Goal: Transaction & Acquisition: Purchase product/service

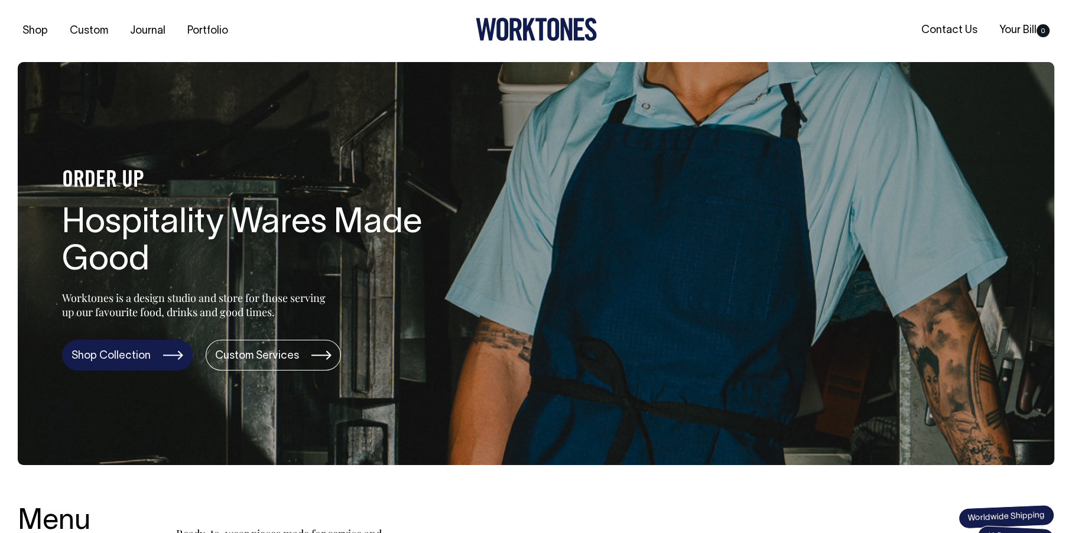
click at [165, 352] on link "Shop Collection" at bounding box center [127, 355] width 131 height 31
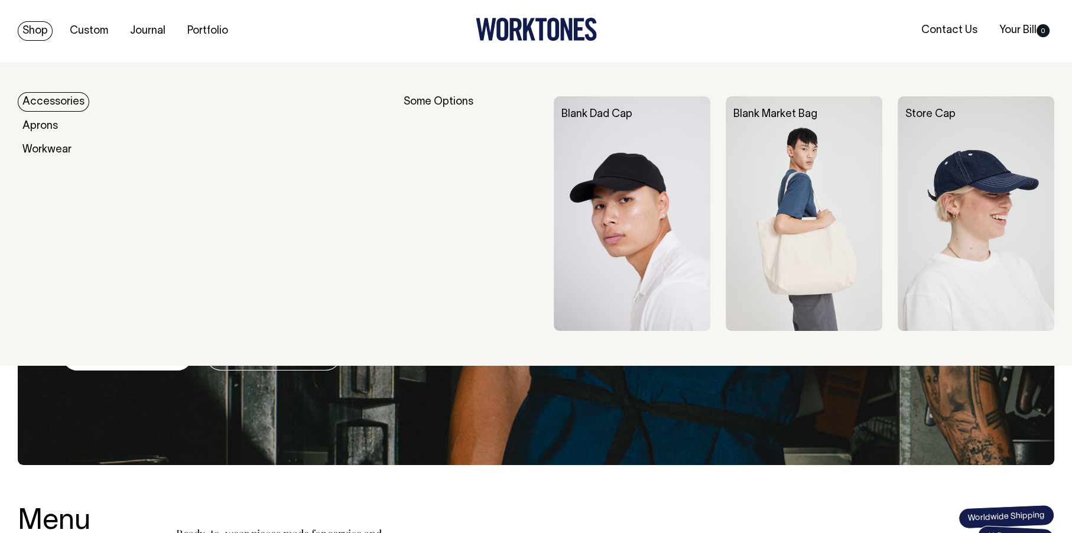
click at [44, 101] on link "Accessories" at bounding box center [53, 101] width 71 height 19
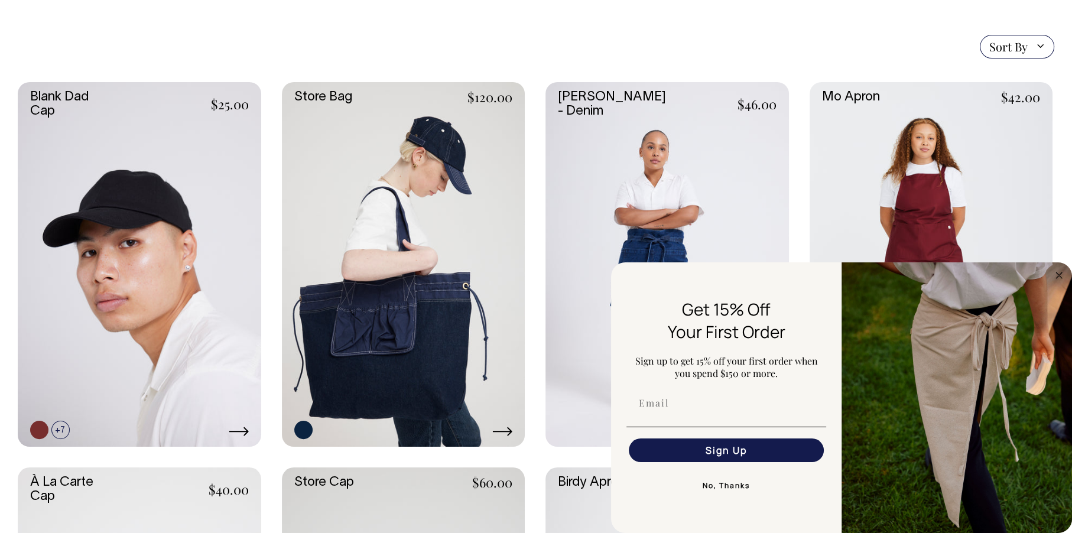
scroll to position [266, 0]
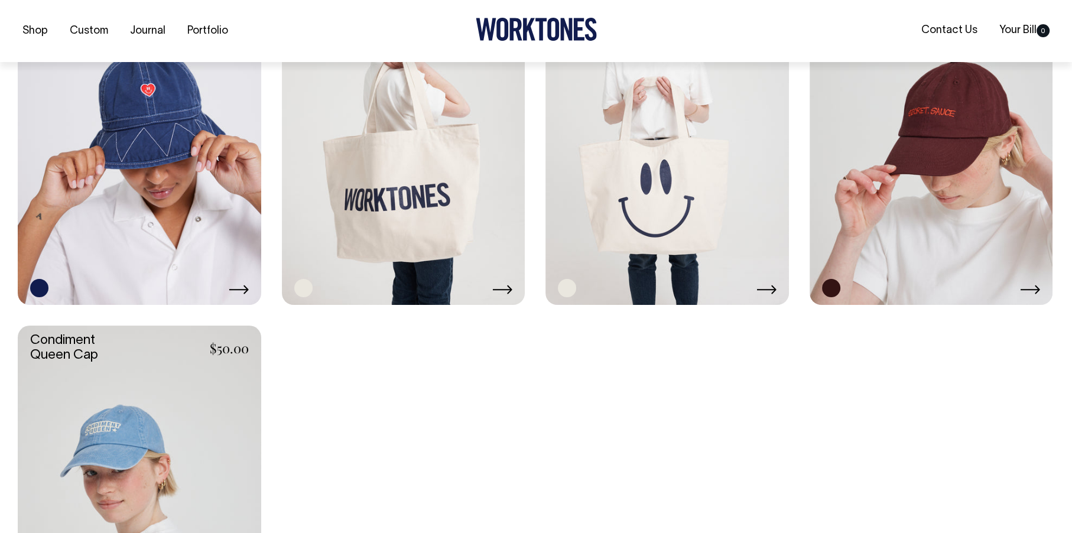
scroll to position [1193, 0]
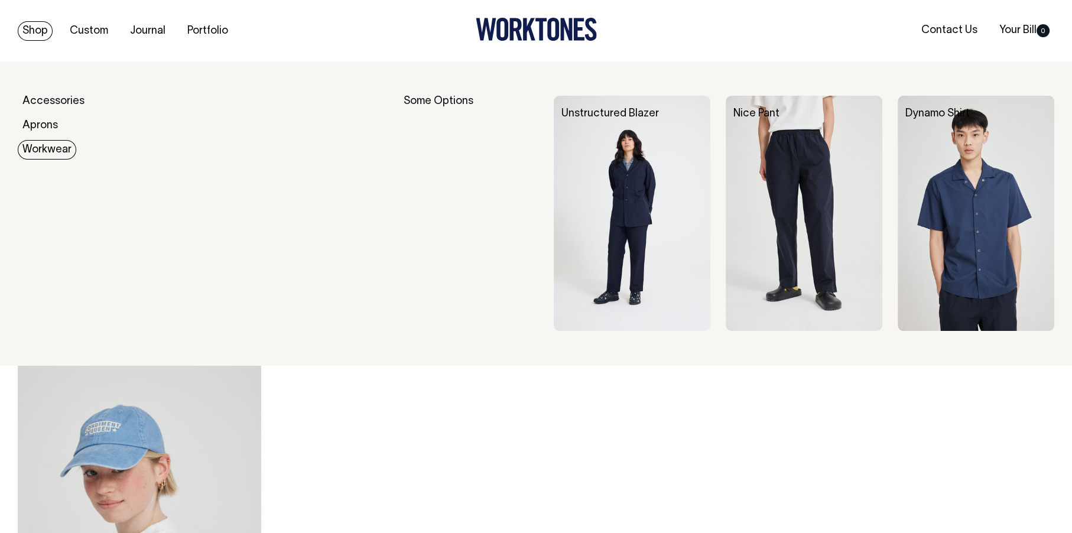
click at [43, 148] on link "Workwear" at bounding box center [47, 149] width 58 height 19
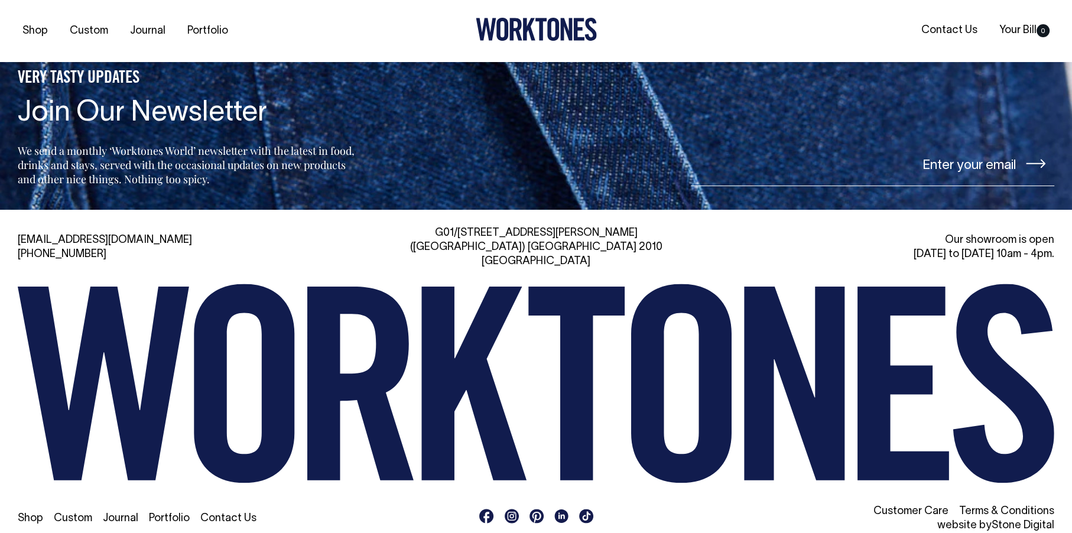
scroll to position [1236, 0]
click at [32, 513] on link "Shop" at bounding box center [30, 518] width 25 height 10
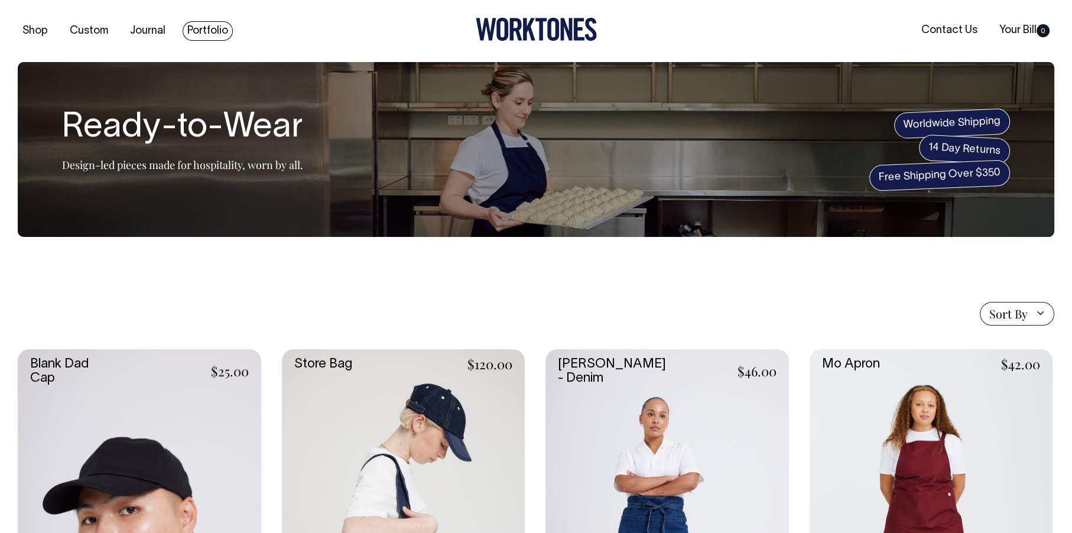
click at [192, 28] on link "Portfolio" at bounding box center [208, 30] width 50 height 19
click at [1044, 313] on span "Sort By" at bounding box center [1017, 314] width 74 height 24
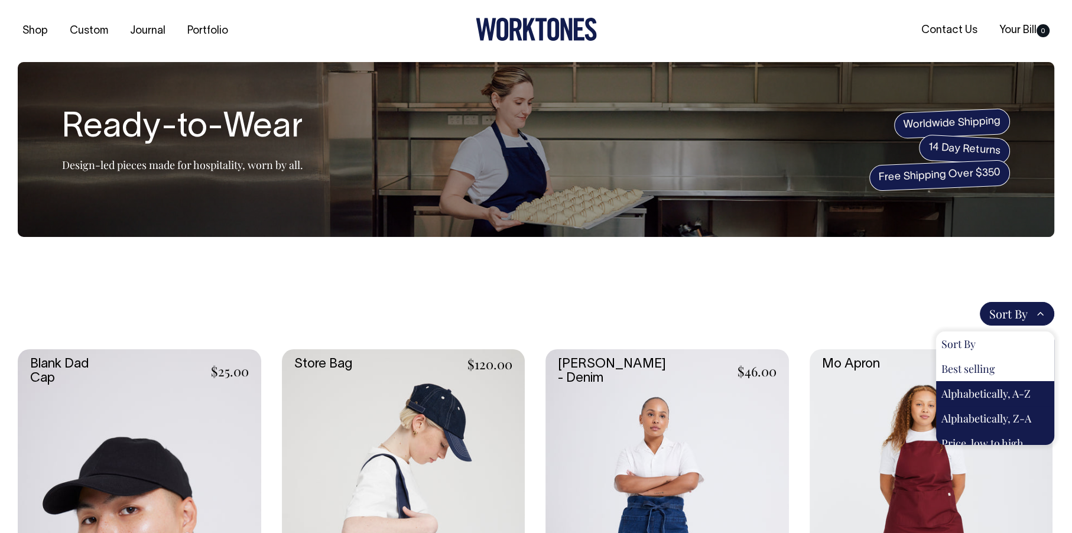
click at [859, 321] on div "Sort By Sort By Best selling Alphabetically, A-Z Alphabetically, Z-A Price, low…" at bounding box center [536, 314] width 1036 height 24
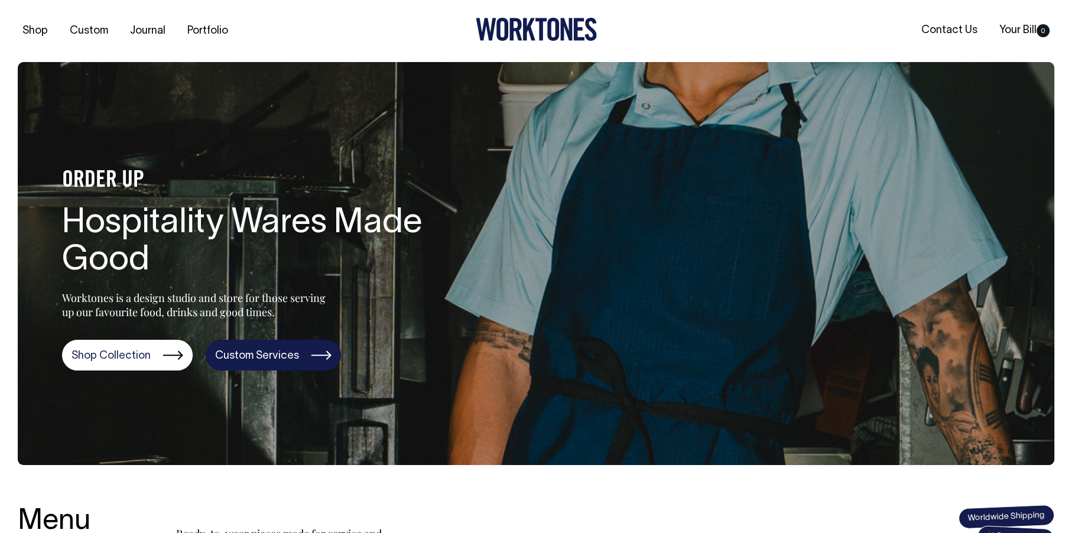
click at [272, 359] on link "Custom Services" at bounding box center [273, 355] width 135 height 31
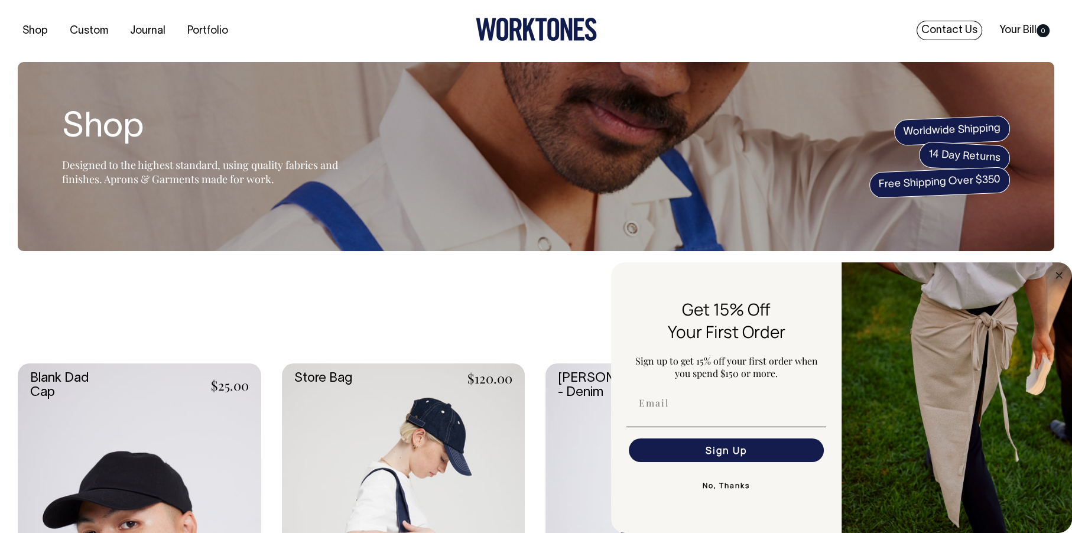
click at [800, 28] on link "Contact Us" at bounding box center [949, 30] width 66 height 19
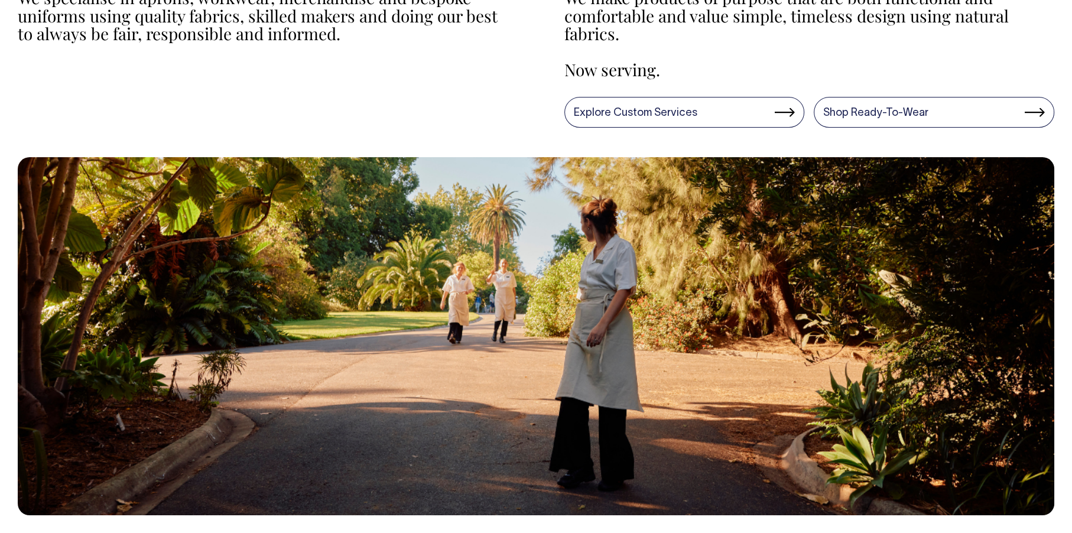
scroll to position [533, 0]
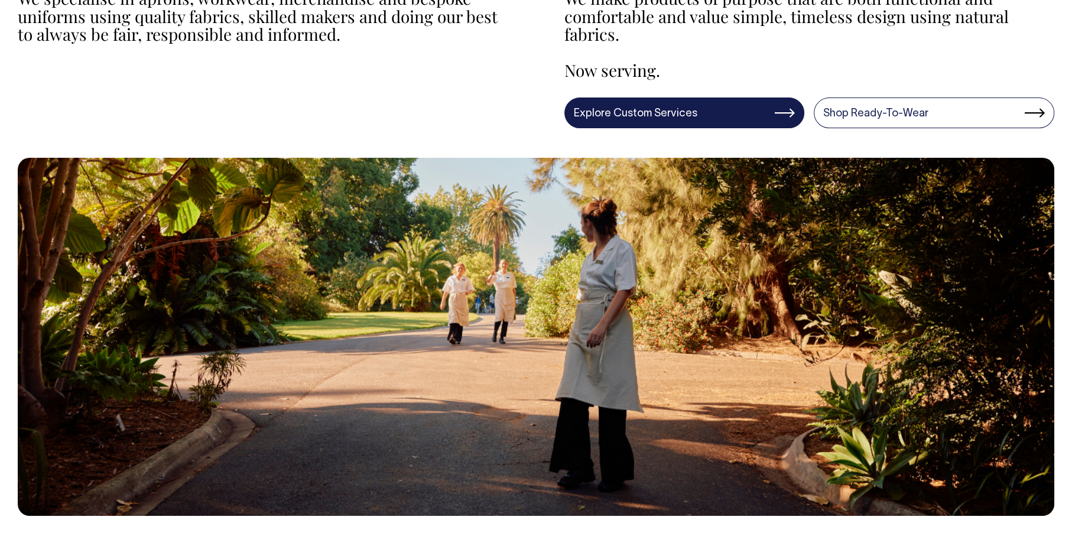
click at [781, 115] on link "Explore Custom Services" at bounding box center [684, 112] width 240 height 31
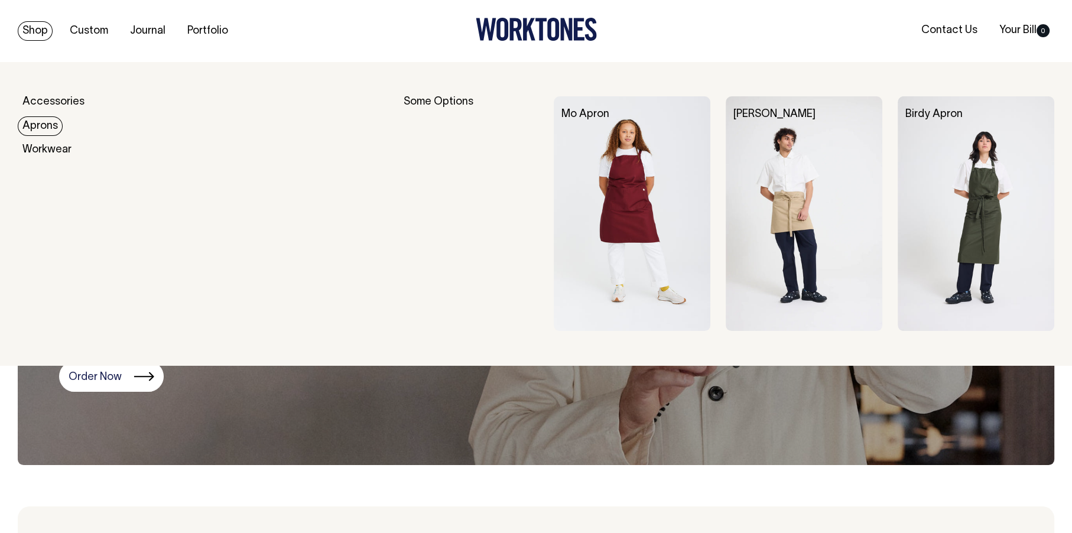
click at [37, 122] on link "Aprons" at bounding box center [40, 125] width 45 height 19
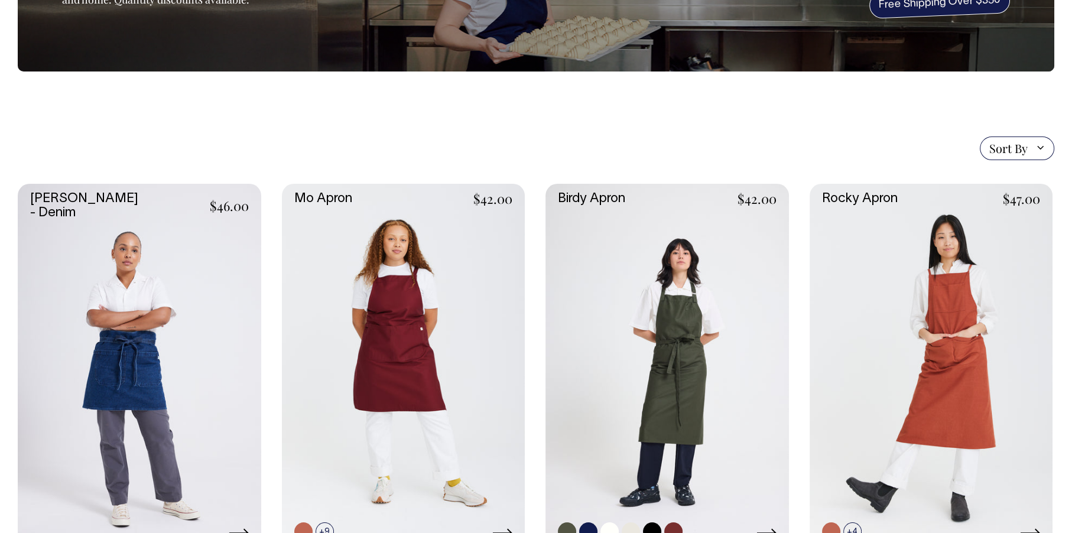
scroll to position [180, 0]
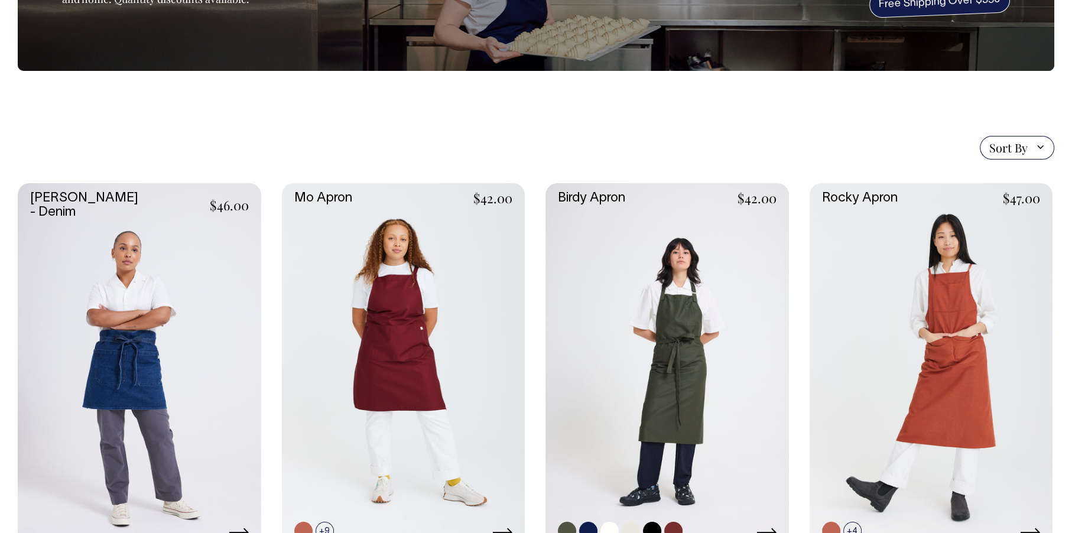
click at [706, 306] on link at bounding box center [666, 365] width 243 height 365
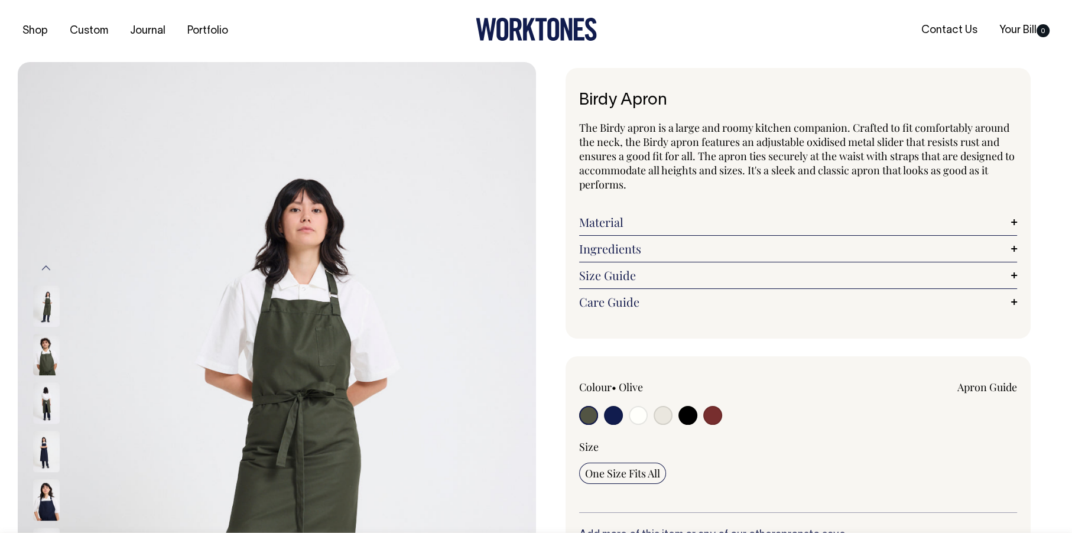
click at [636, 413] on input "radio" at bounding box center [638, 415] width 19 height 19
radio input "true"
select select "Off-White"
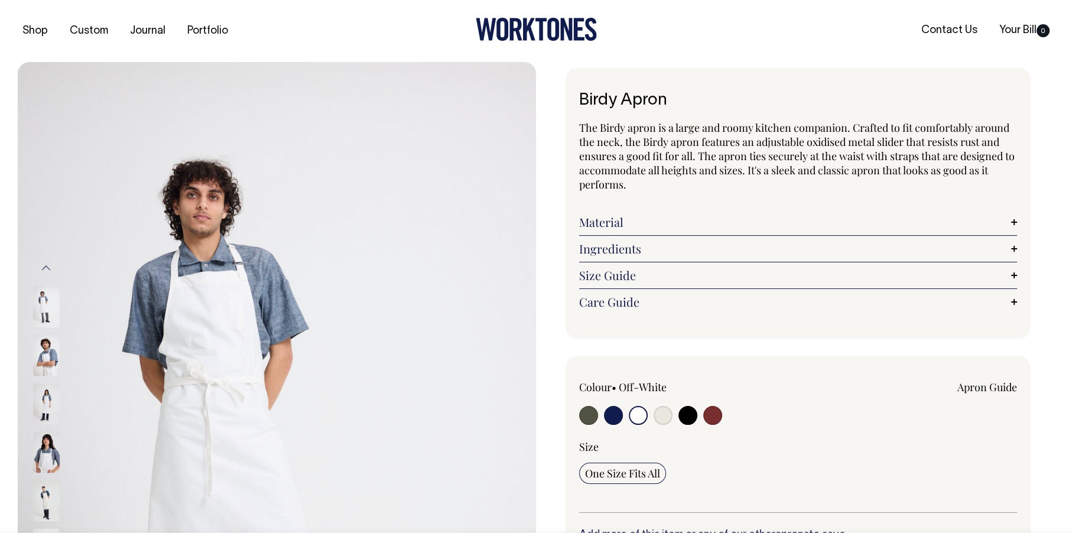
click at [665, 413] on input "radio" at bounding box center [662, 415] width 19 height 19
radio input "true"
select select "Natural"
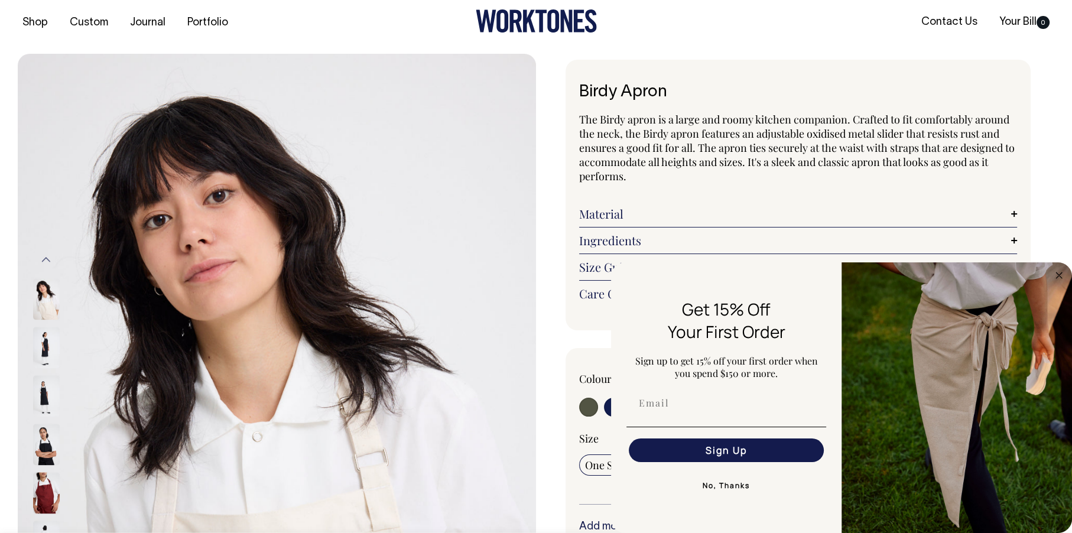
scroll to position [9, 0]
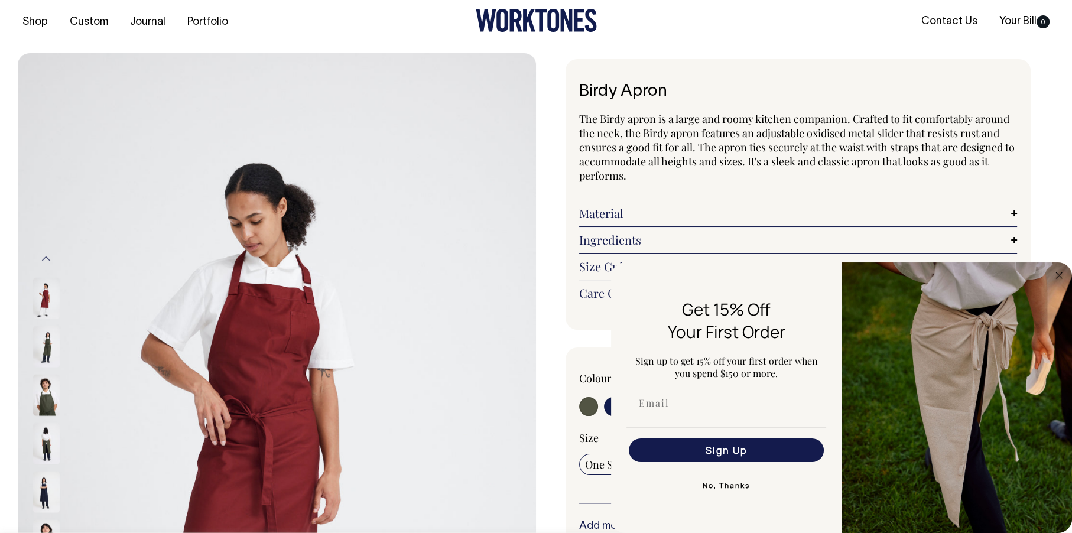
click at [905, 389] on img "FLYOUT Form" at bounding box center [956, 397] width 230 height 271
click at [725, 485] on button "No, Thanks" at bounding box center [726, 486] width 200 height 24
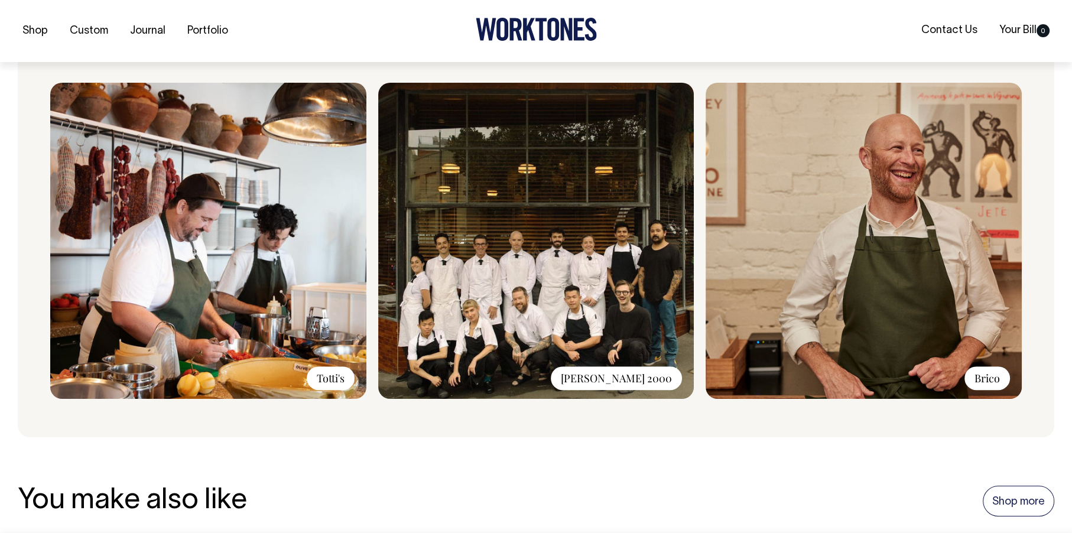
scroll to position [916, 0]
click at [609, 374] on div "[PERSON_NAME] 2000" at bounding box center [616, 378] width 131 height 24
click at [611, 376] on div "[PERSON_NAME] 2000" at bounding box center [616, 378] width 131 height 24
